Goal: Information Seeking & Learning: Check status

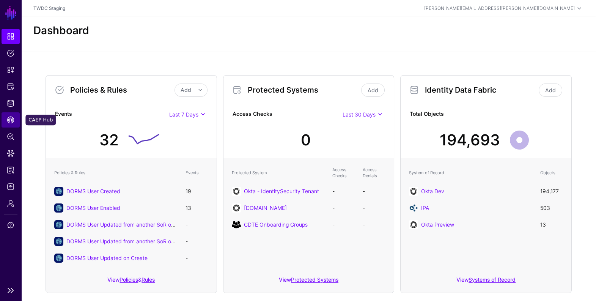
click at [10, 119] on span "CAEP Hub" at bounding box center [11, 120] width 8 height 8
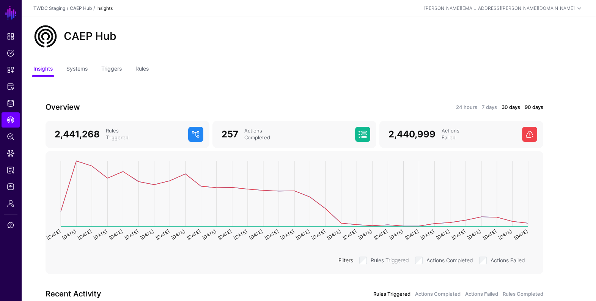
click at [536, 106] on link "90 days" at bounding box center [533, 107] width 19 height 8
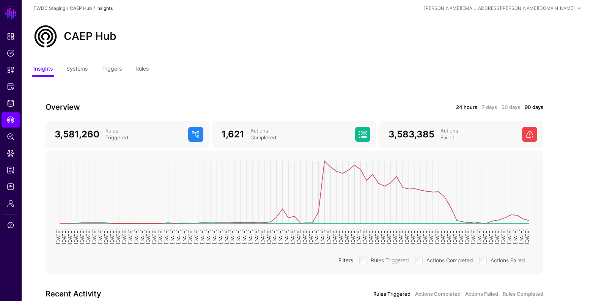
click at [465, 108] on link "24 hours" at bounding box center [466, 107] width 21 height 8
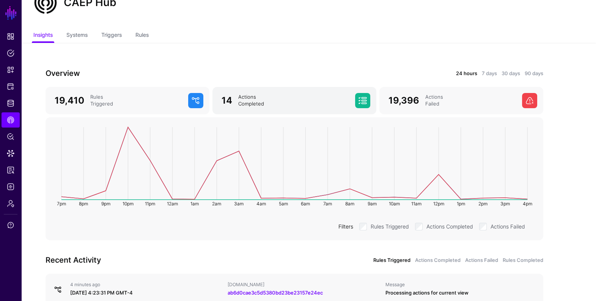
scroll to position [36, 0]
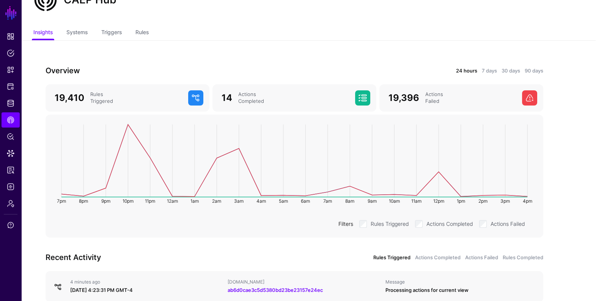
click at [462, 71] on link "24 hours" at bounding box center [466, 71] width 21 height 8
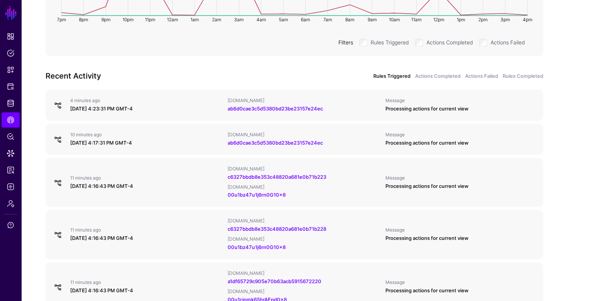
scroll to position [224, 0]
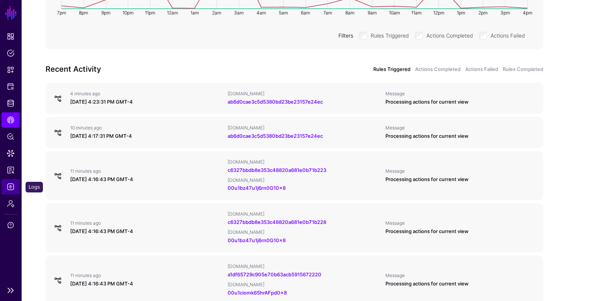
click at [13, 186] on span "Logs" at bounding box center [11, 187] width 8 height 8
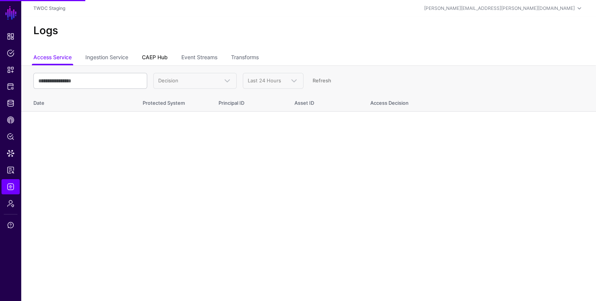
click at [158, 60] on link "CAEP Hub" at bounding box center [155, 58] width 26 height 14
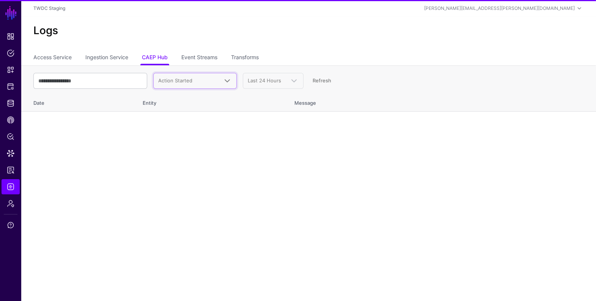
click at [191, 82] on span "Action Started" at bounding box center [175, 80] width 34 height 6
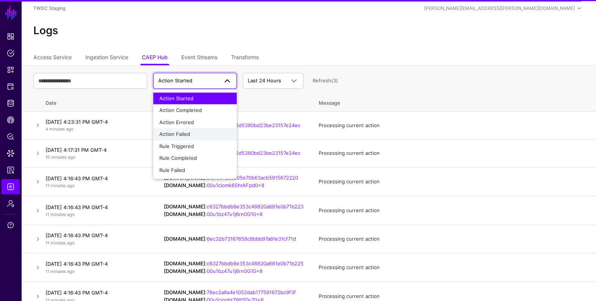
click at [195, 133] on div "Action Failed" at bounding box center [194, 134] width 71 height 8
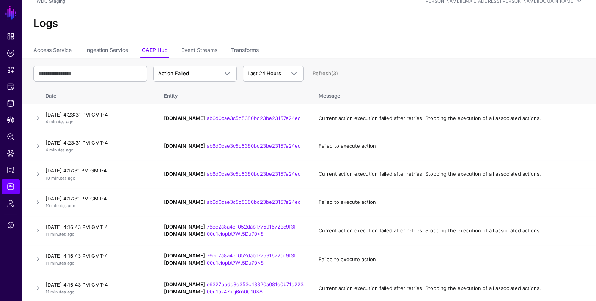
scroll to position [9, 0]
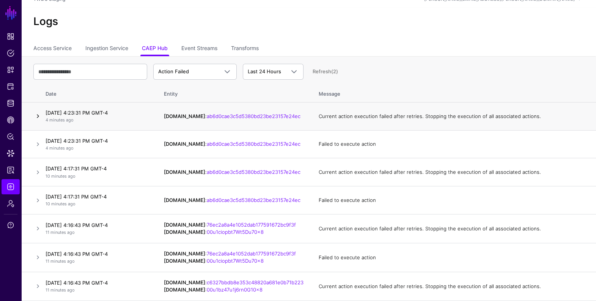
click at [38, 114] on link at bounding box center [37, 115] width 9 height 9
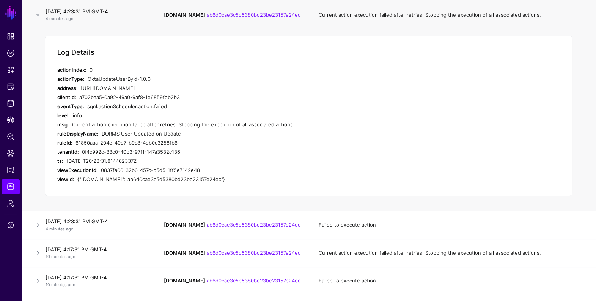
scroll to position [135, 0]
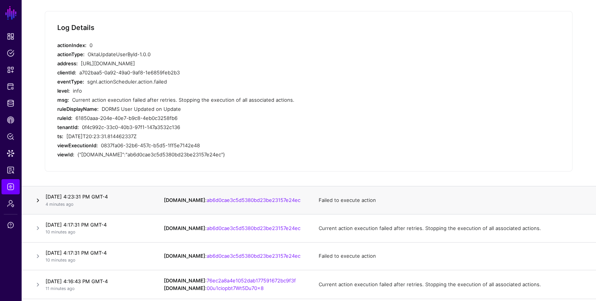
click at [37, 198] on link at bounding box center [37, 200] width 9 height 9
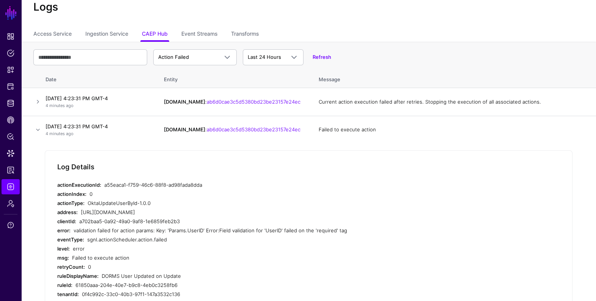
scroll to position [0, 0]
